Goal: Information Seeking & Learning: Learn about a topic

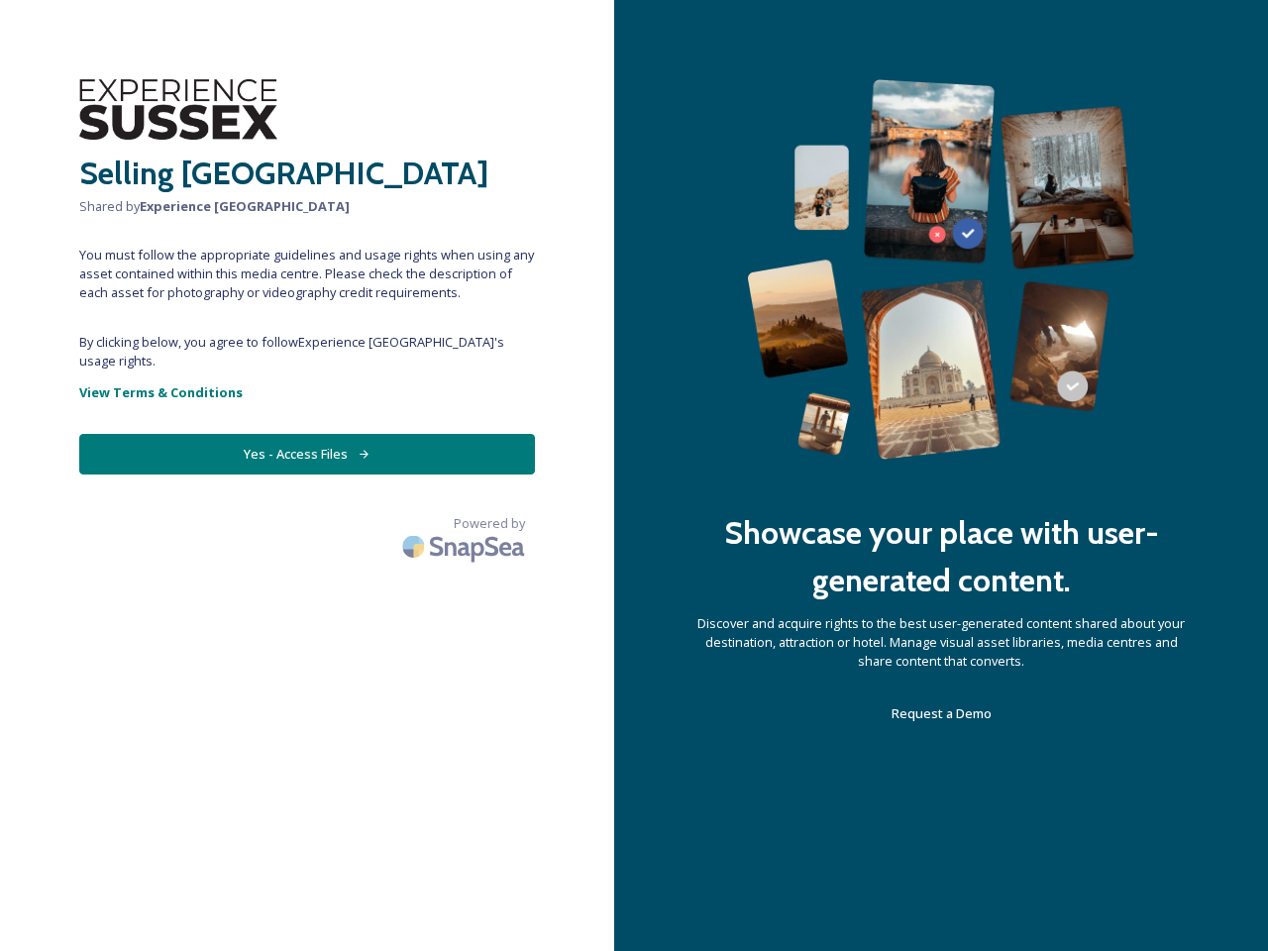
click at [634, 476] on div "Showcase your place with user-generated content. Discover and acquire rights to…" at bounding box center [941, 475] width 654 height 951
click at [307, 435] on button "Yes - Access Files" at bounding box center [307, 454] width 456 height 41
click at [466, 523] on img at bounding box center [465, 546] width 139 height 47
